Goal: Participate in discussion: Engage in conversation with other users on a specific topic

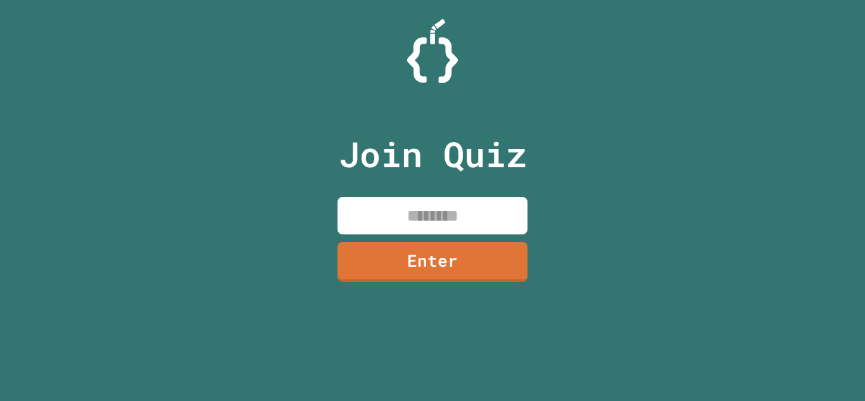
click at [509, 211] on input at bounding box center [432, 215] width 190 height 37
type input "********"
click at [506, 255] on link "Enter" at bounding box center [433, 261] width 192 height 42
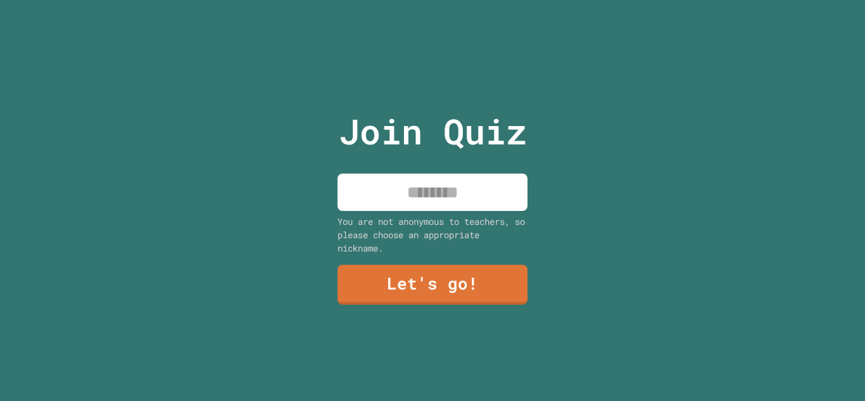
click at [492, 203] on input at bounding box center [432, 191] width 190 height 37
type input "*****"
click at [486, 277] on link "Let's go!" at bounding box center [433, 284] width 192 height 42
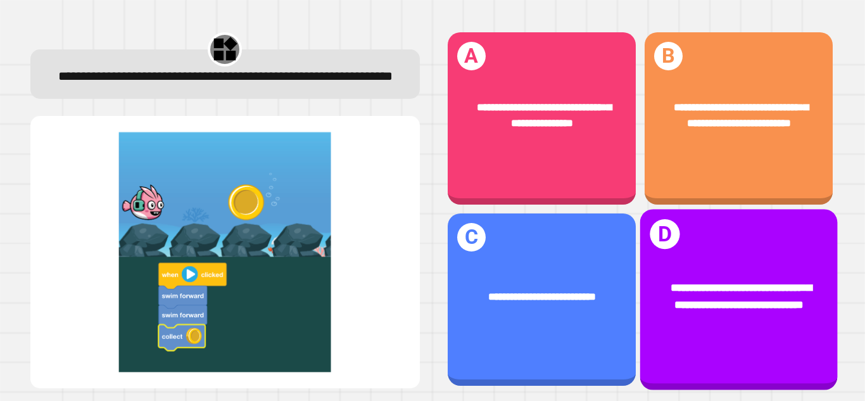
click at [731, 258] on div "**********" at bounding box center [738, 296] width 198 height 77
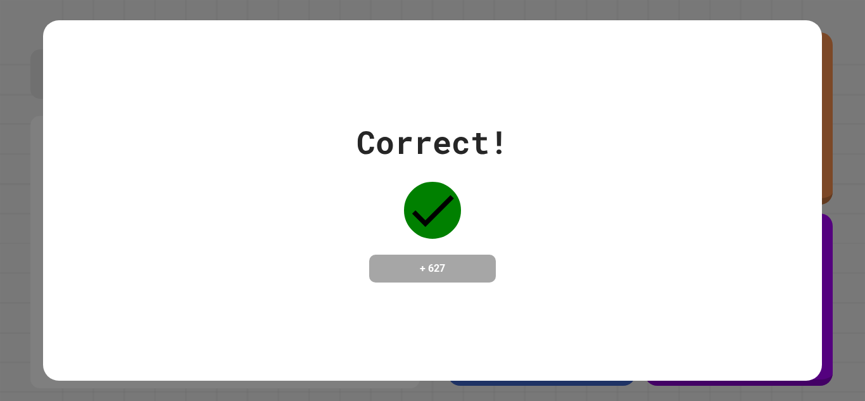
click at [750, 120] on div "Correct! + 627" at bounding box center [432, 200] width 778 height 164
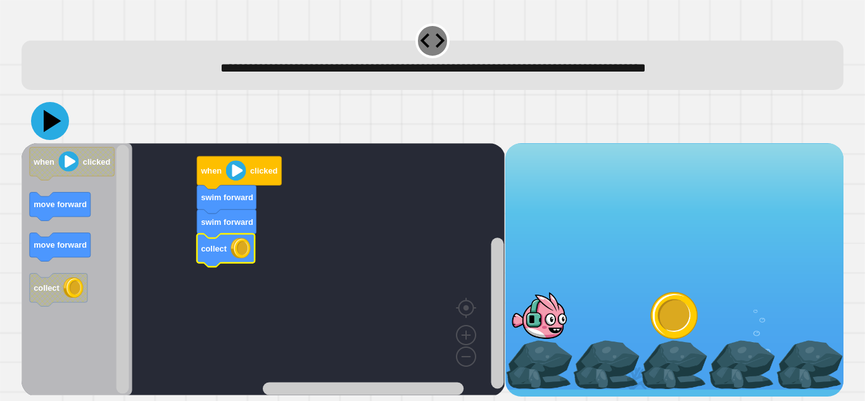
click at [51, 111] on icon at bounding box center [50, 121] width 38 height 38
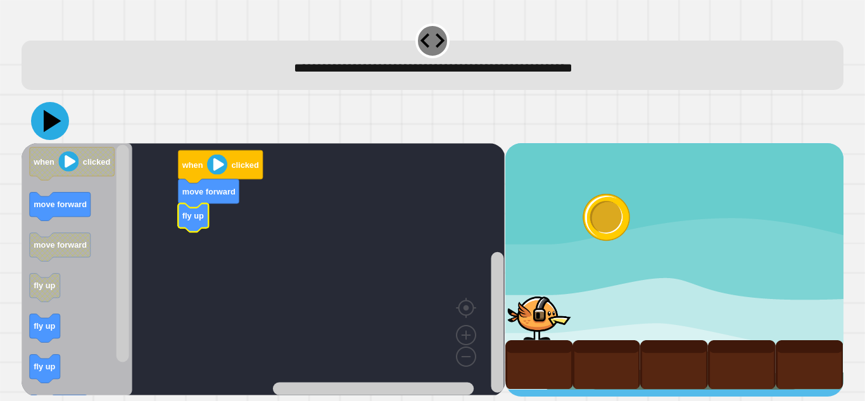
click at [51, 116] on icon at bounding box center [50, 121] width 38 height 38
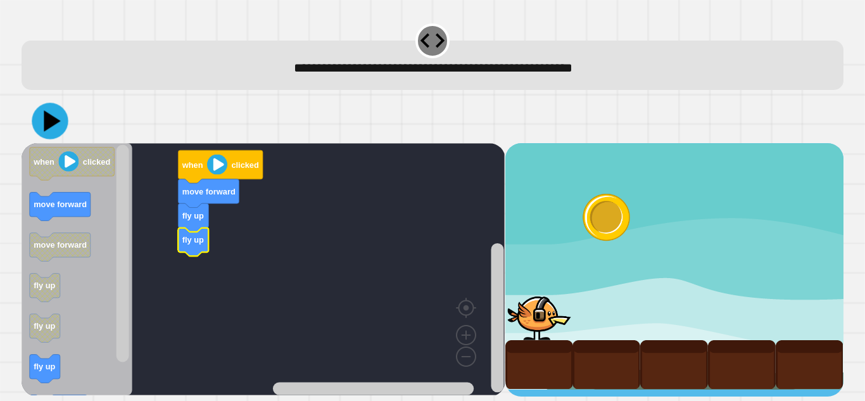
click at [53, 114] on icon at bounding box center [50, 121] width 36 height 36
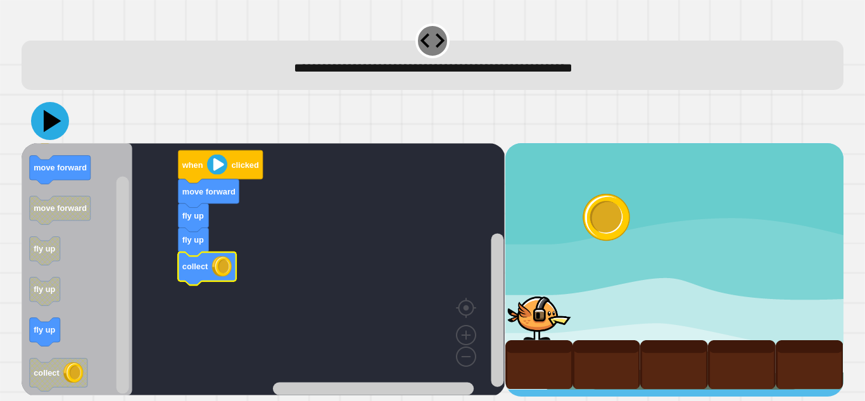
click at [52, 128] on icon at bounding box center [50, 121] width 38 height 38
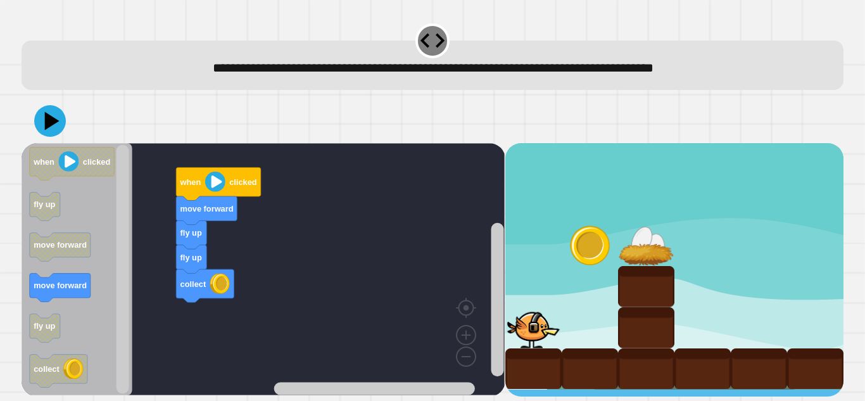
click at [42, 130] on icon at bounding box center [50, 121] width 32 height 32
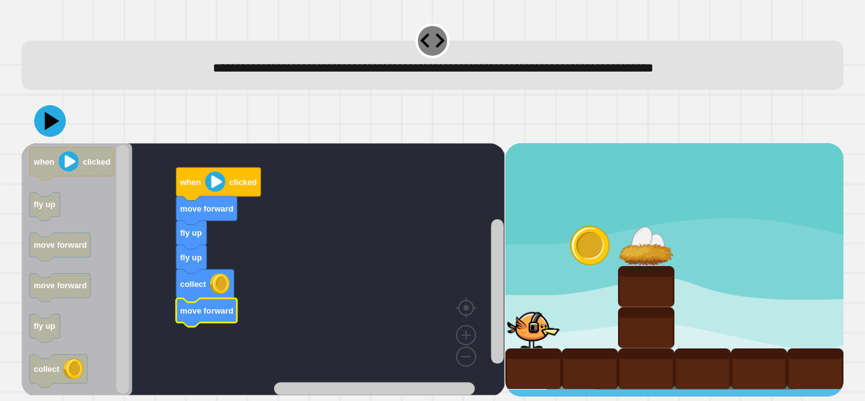
click at [51, 147] on icon "Blockly Workspace" at bounding box center [77, 269] width 111 height 252
click at [62, 110] on icon at bounding box center [50, 121] width 32 height 32
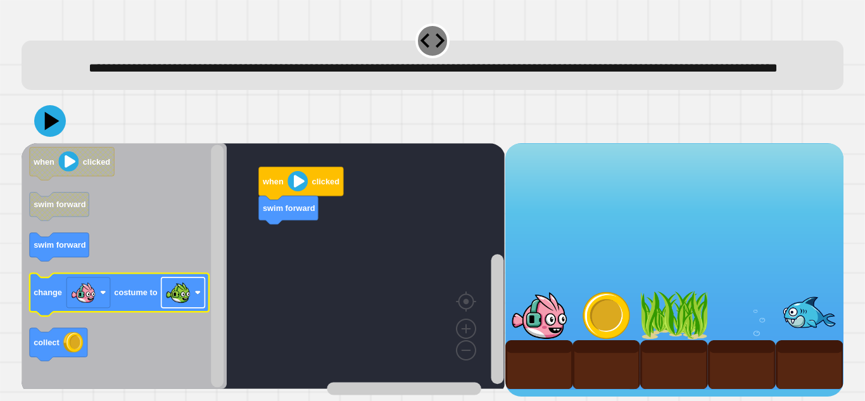
click at [176, 305] on image "Blockly Workspace" at bounding box center [177, 292] width 25 height 25
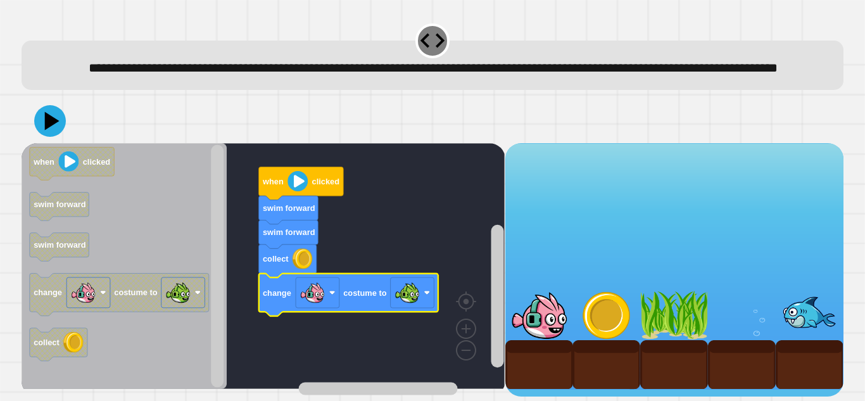
click at [46, 137] on icon at bounding box center [50, 121] width 32 height 32
click at [415, 305] on image "Blockly Workspace" at bounding box center [406, 292] width 25 height 25
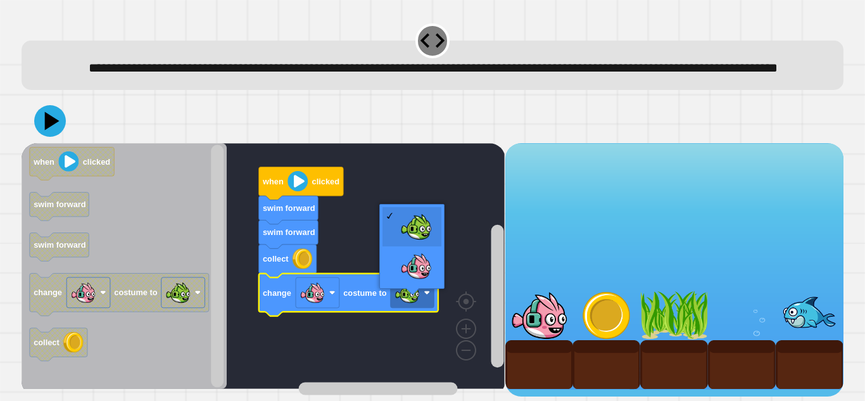
click at [312, 305] on image "Blockly Workspace" at bounding box center [312, 292] width 25 height 25
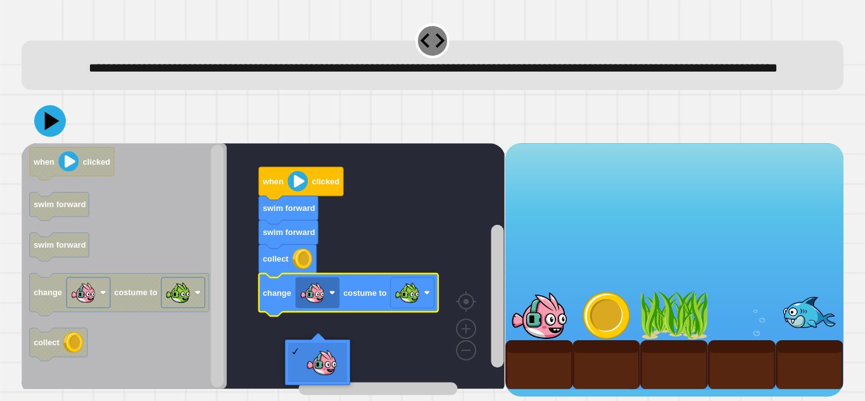
click at [327, 351] on rect "Blockly Workspace" at bounding box center [263, 266] width 483 height 246
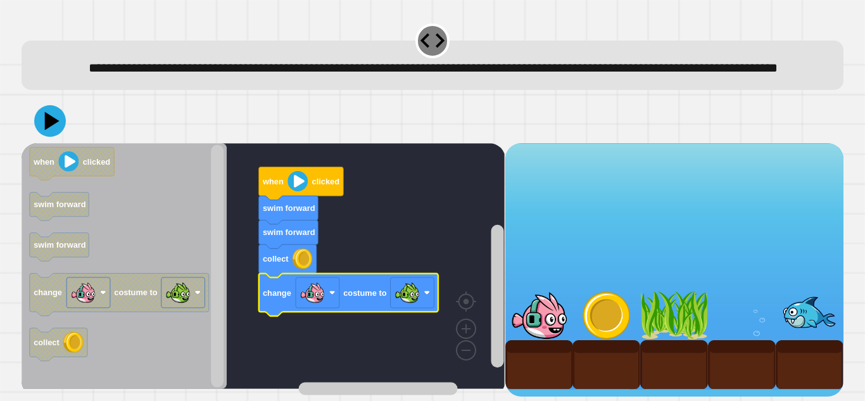
click at [323, 374] on rect "Blockly Workspace" at bounding box center [263, 266] width 483 height 246
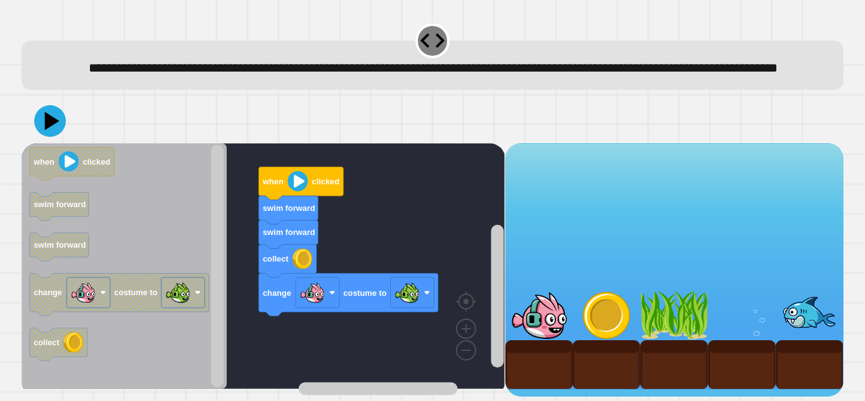
click at [309, 305] on image "Blockly Workspace" at bounding box center [312, 292] width 25 height 25
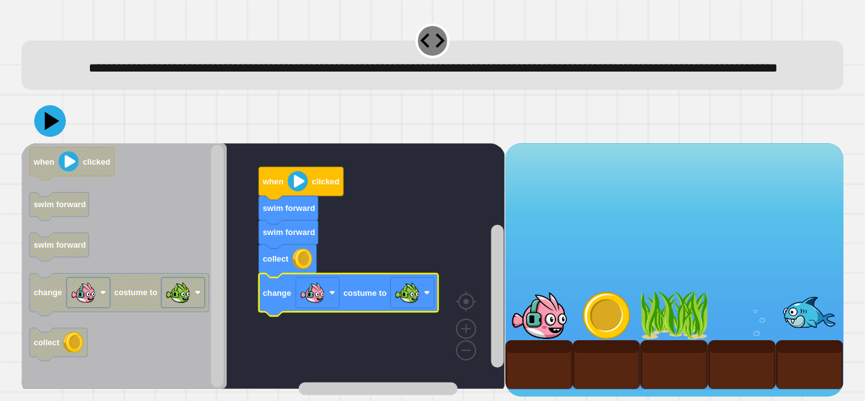
click at [424, 308] on rect "Blockly Workspace" at bounding box center [413, 292] width 44 height 30
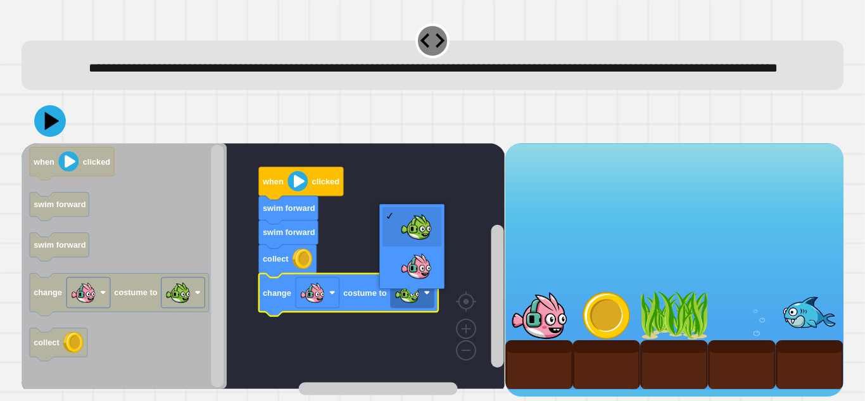
click at [400, 233] on rect "Blockly Workspace" at bounding box center [263, 266] width 483 height 246
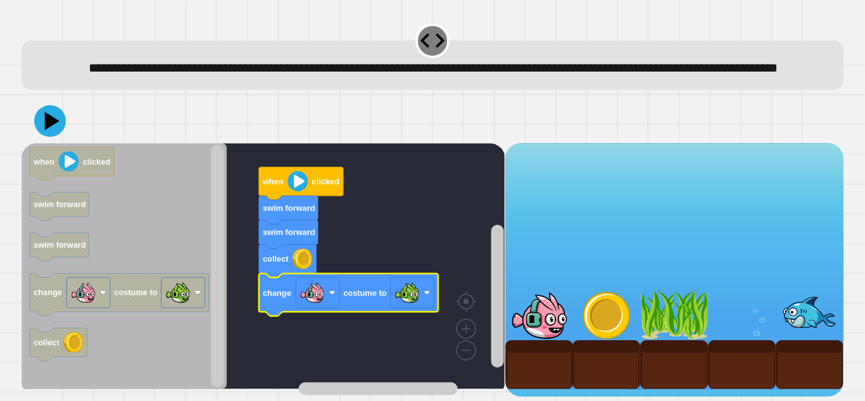
click at [415, 305] on image "Blockly Workspace" at bounding box center [406, 292] width 25 height 25
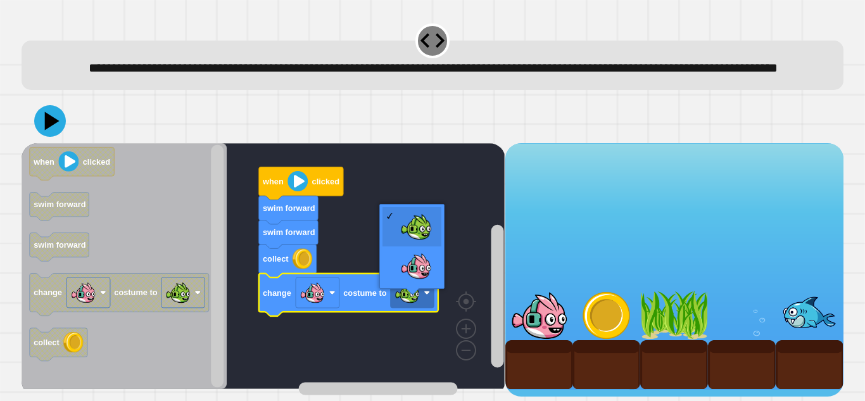
click at [412, 277] on rect "Blockly Workspace" at bounding box center [263, 266] width 483 height 246
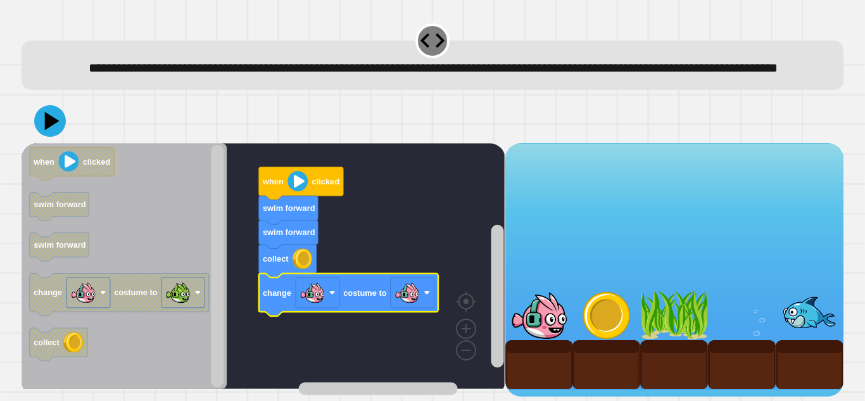
click at [315, 305] on image "Blockly Workspace" at bounding box center [312, 292] width 25 height 25
click at [386, 346] on rect "Blockly Workspace" at bounding box center [263, 266] width 483 height 246
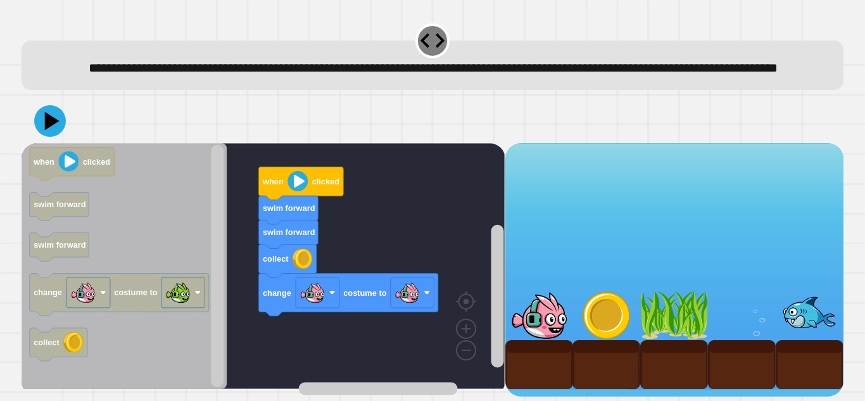
click at [409, 305] on image "Blockly Workspace" at bounding box center [406, 292] width 25 height 25
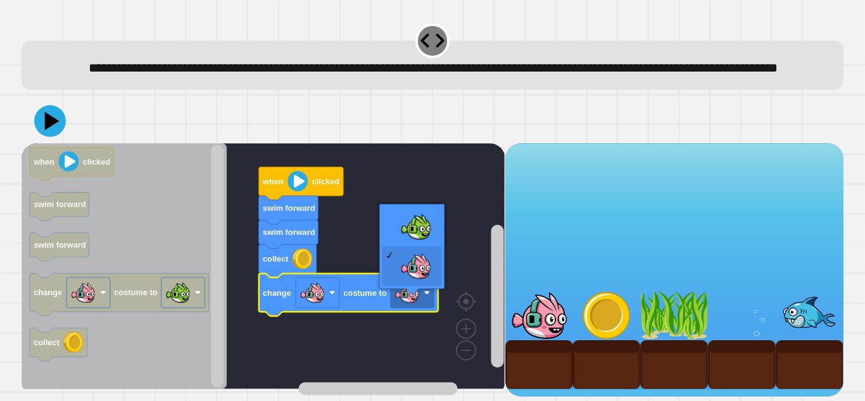
click at [409, 234] on rect "Blockly Workspace" at bounding box center [263, 266] width 483 height 246
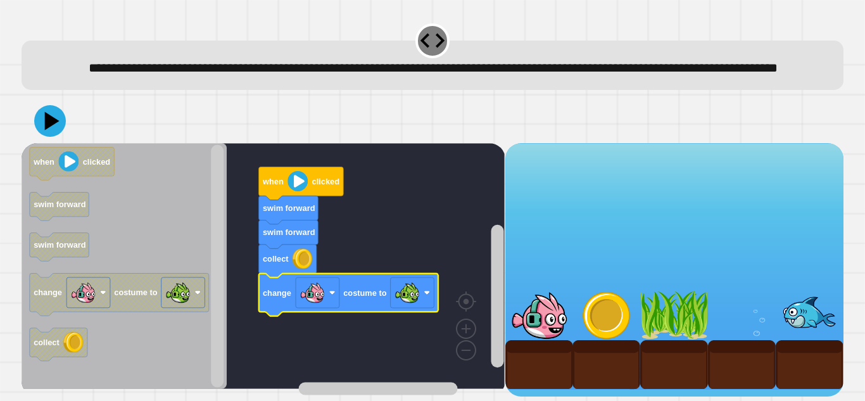
click at [56, 137] on icon at bounding box center [50, 121] width 32 height 32
click at [46, 130] on icon at bounding box center [52, 120] width 15 height 18
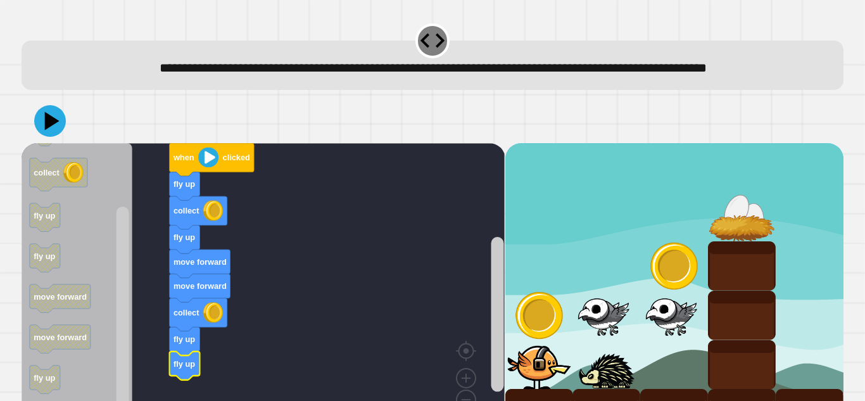
click at [51, 130] on icon at bounding box center [50, 121] width 32 height 32
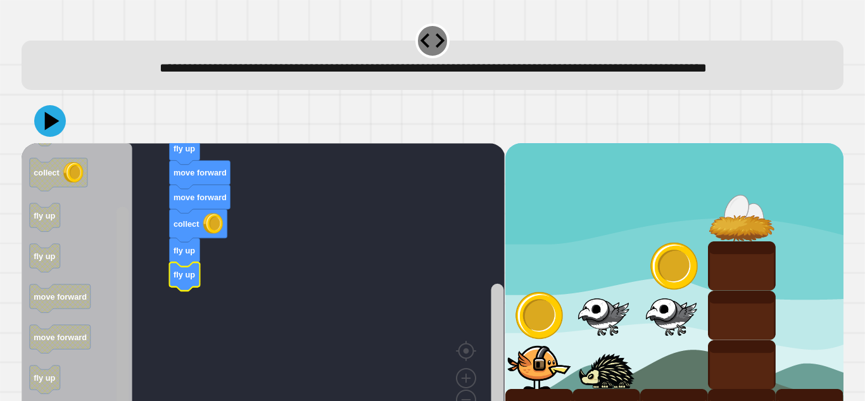
click at [139, 400] on html "**********" at bounding box center [432, 200] width 865 height 401
click at [175, 400] on html "**********" at bounding box center [432, 200] width 865 height 401
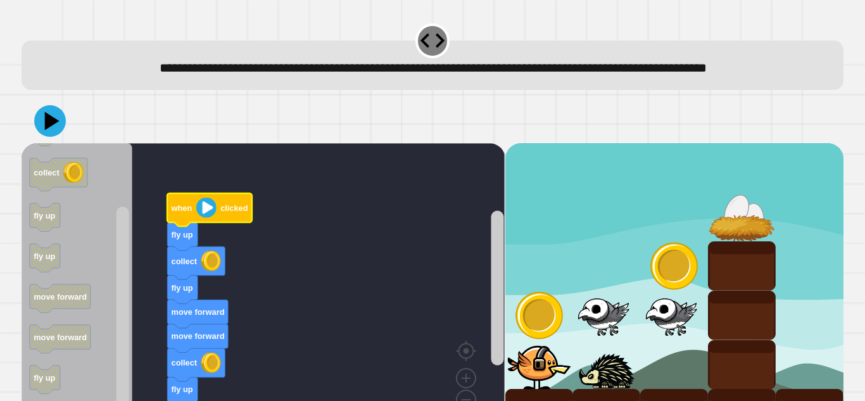
click at [204, 218] on image "Blockly Workspace" at bounding box center [206, 208] width 20 height 20
click at [58, 137] on icon at bounding box center [50, 121] width 38 height 38
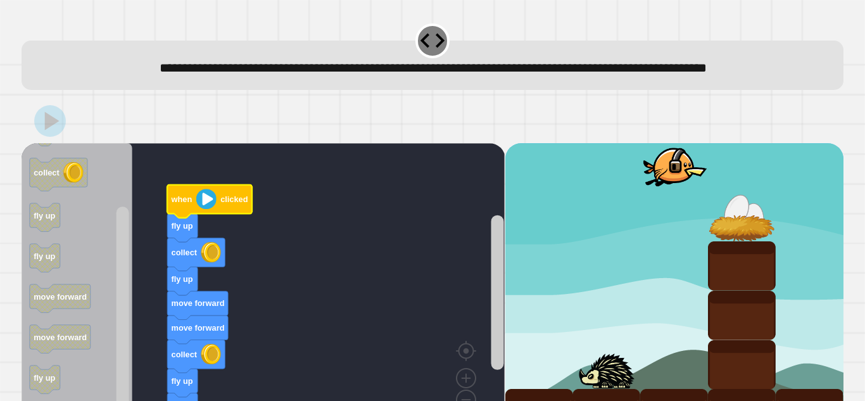
scroll to position [63, 0]
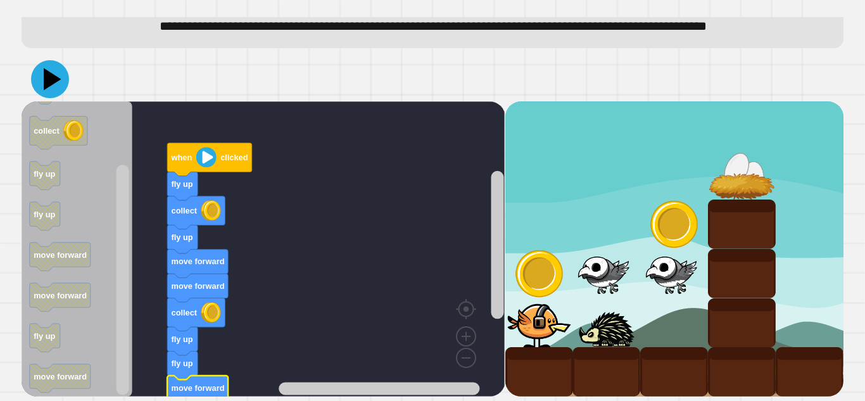
click at [49, 73] on icon at bounding box center [53, 79] width 18 height 22
click at [130, 271] on div "fly up collect fly up move forward move forward collect fly up fly up move forw…" at bounding box center [263, 248] width 483 height 295
click at [659, 222] on div at bounding box center [674, 223] width 68 height 49
click at [203, 154] on image "Blockly Workspace" at bounding box center [206, 157] width 20 height 20
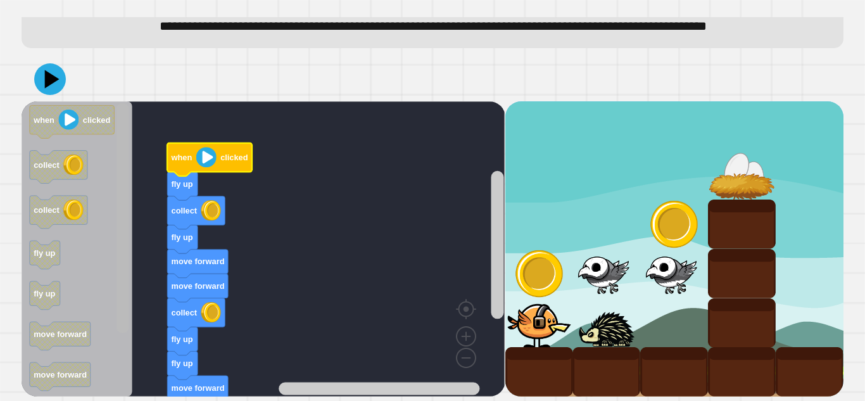
click at [91, 104] on div "fly up collect fly up move forward move forward collect fly up fly up move forw…" at bounding box center [263, 248] width 483 height 295
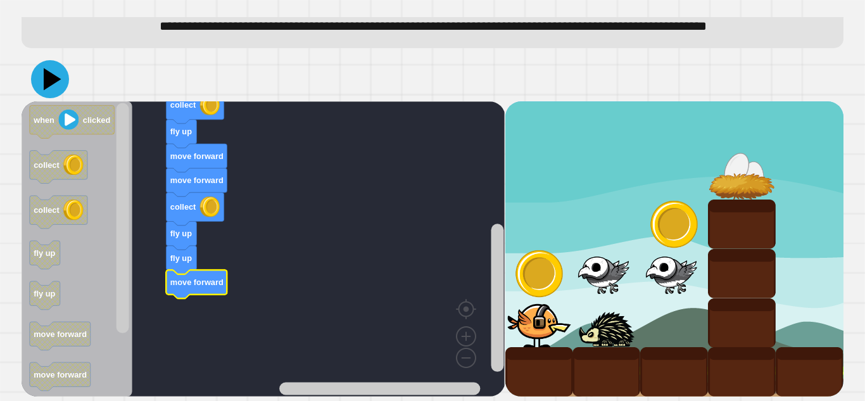
click at [57, 73] on icon at bounding box center [50, 79] width 38 height 38
